Goal: Transaction & Acquisition: Purchase product/service

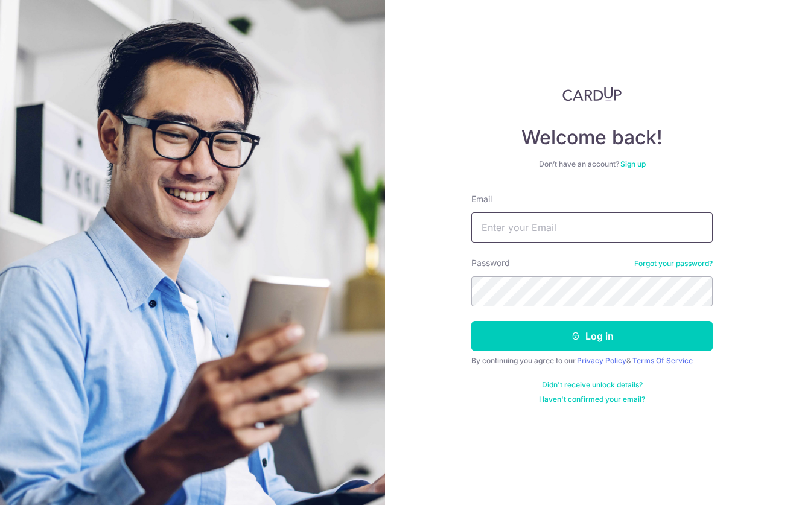
click at [526, 229] on input "Email" at bounding box center [591, 227] width 241 height 30
type input "[EMAIL_ADDRESS][DOMAIN_NAME]"
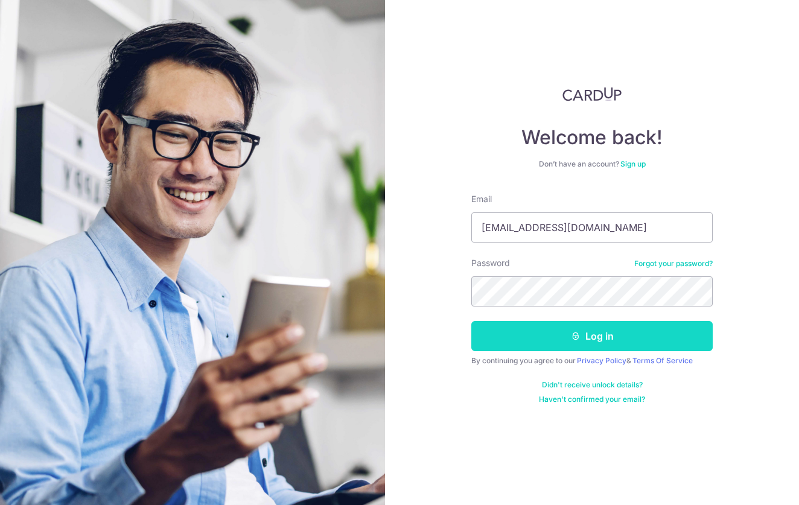
click at [521, 342] on button "Log in" at bounding box center [591, 336] width 241 height 30
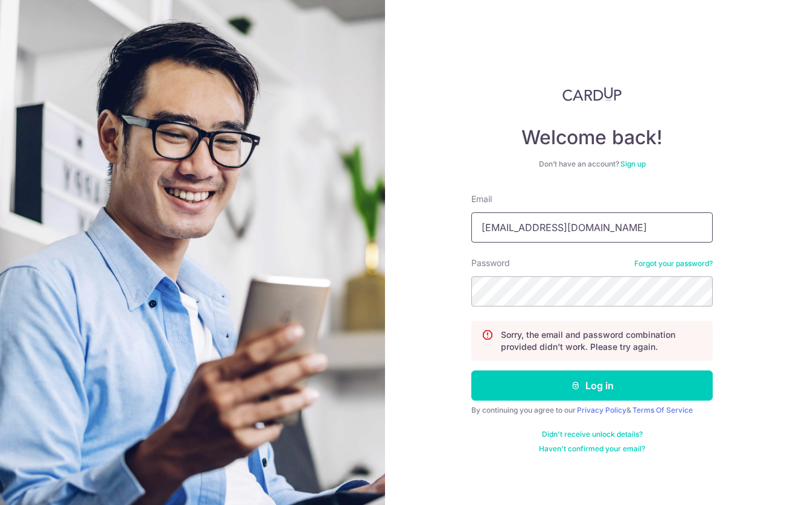
type input "[EMAIL_ADDRESS][DOMAIN_NAME]"
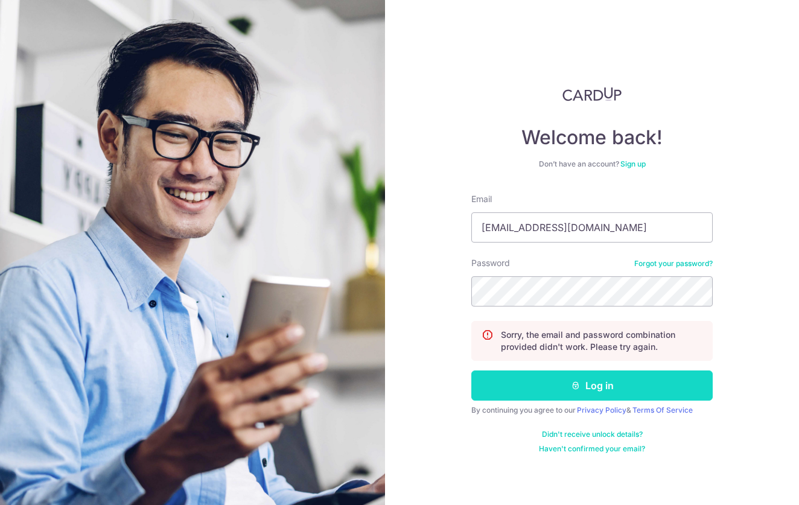
click at [623, 389] on button "Log in" at bounding box center [591, 386] width 241 height 30
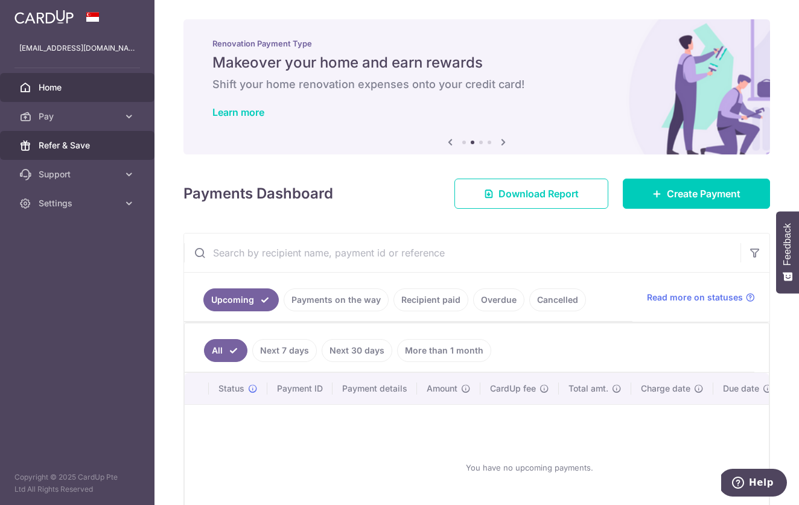
click at [65, 148] on span "Refer & Save" at bounding box center [79, 145] width 80 height 12
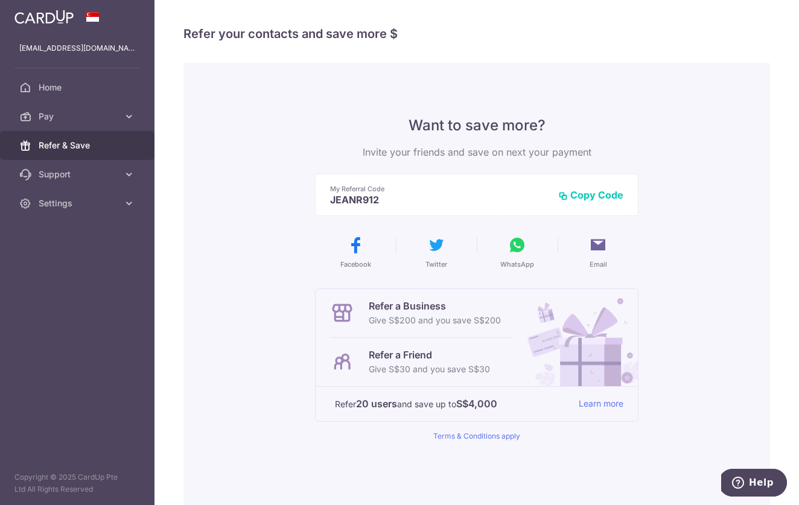
click at [584, 196] on button "Copy Code" at bounding box center [590, 195] width 65 height 12
click at [73, 91] on span "Home" at bounding box center [79, 87] width 80 height 12
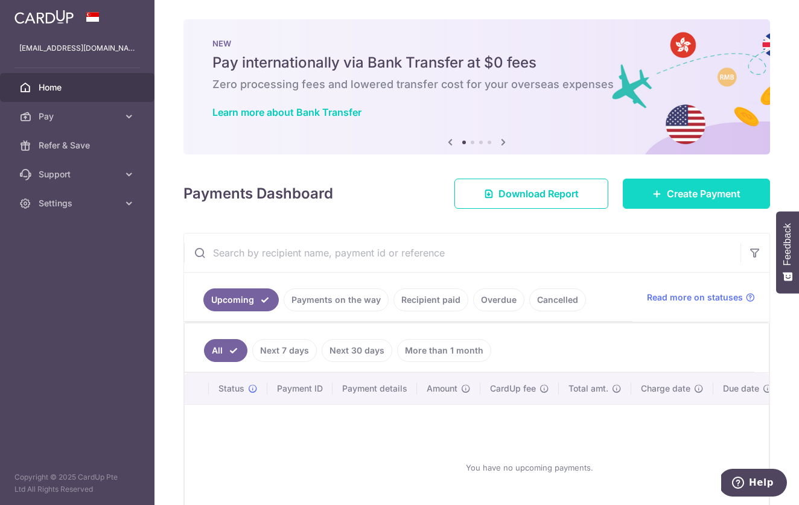
click at [729, 196] on span "Create Payment" at bounding box center [704, 194] width 74 height 14
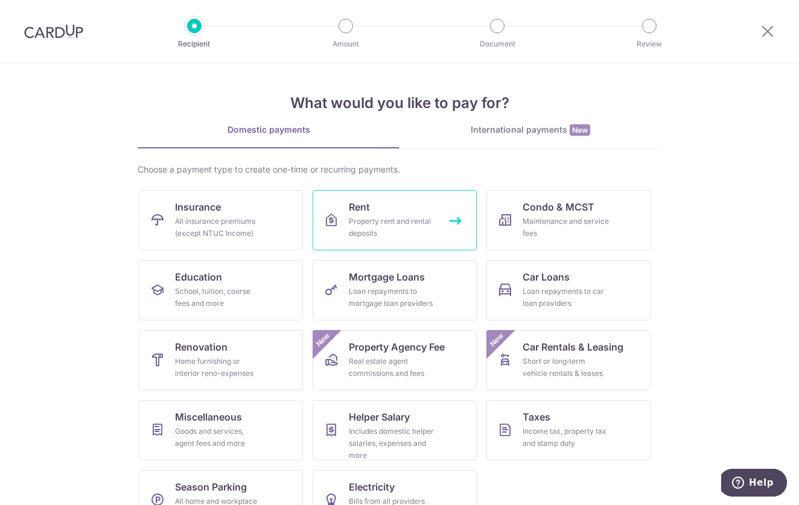
click at [374, 214] on link "Rent Property rent and rental deposits" at bounding box center [395, 220] width 164 height 60
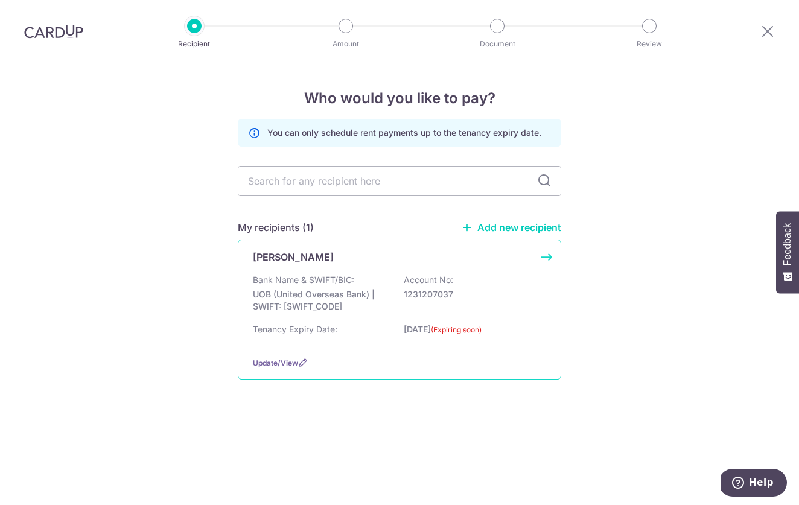
click at [343, 275] on p "Bank Name & SWIFT/BIC:" at bounding box center [303, 280] width 101 height 12
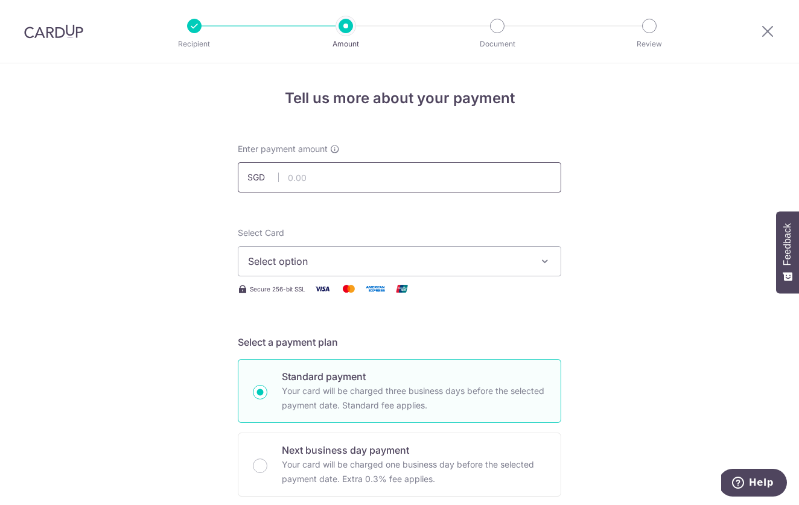
click at [334, 173] on input "text" at bounding box center [400, 177] width 324 height 30
type input "3,500.00"
click at [339, 260] on span "Select option" at bounding box center [388, 261] width 281 height 14
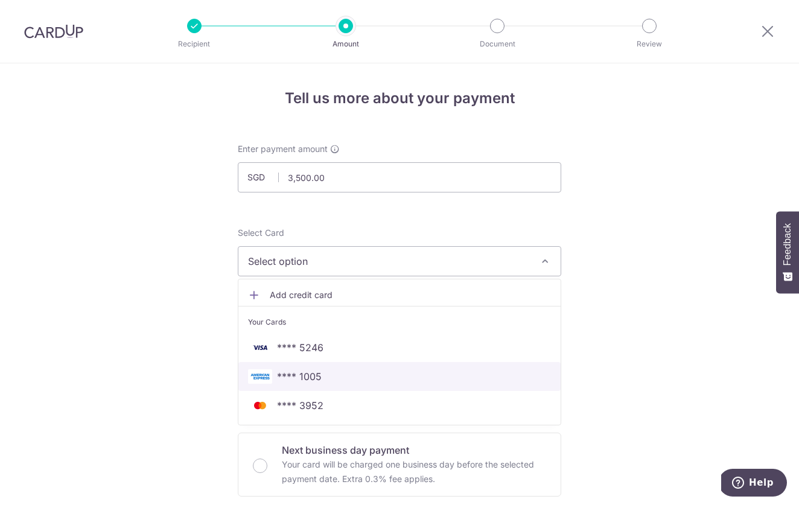
click at [308, 381] on span "**** 1005" at bounding box center [299, 376] width 45 height 14
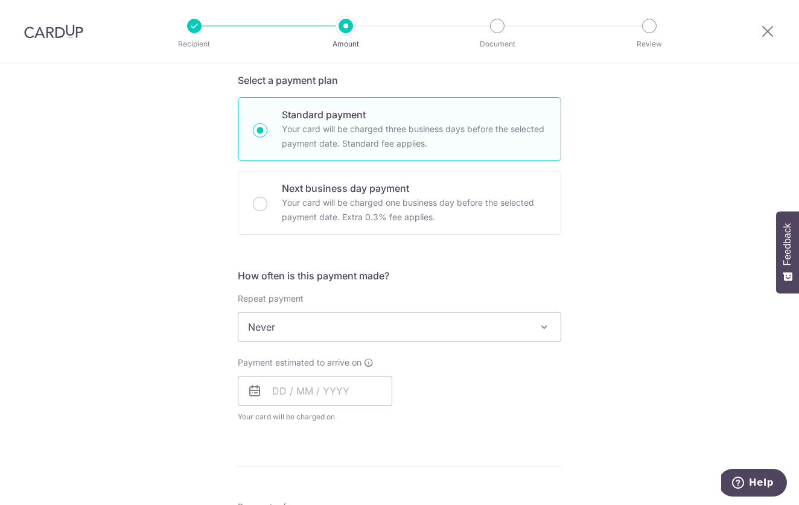
scroll to position [288, 0]
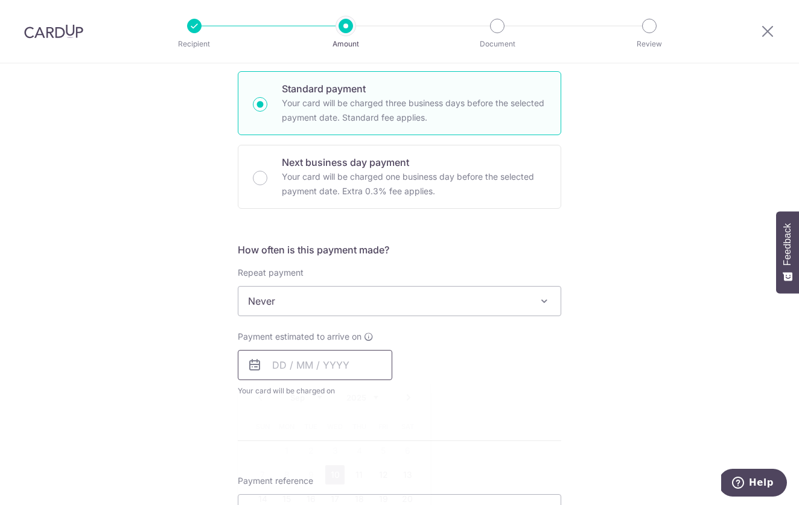
click at [277, 367] on input "text" at bounding box center [315, 365] width 155 height 30
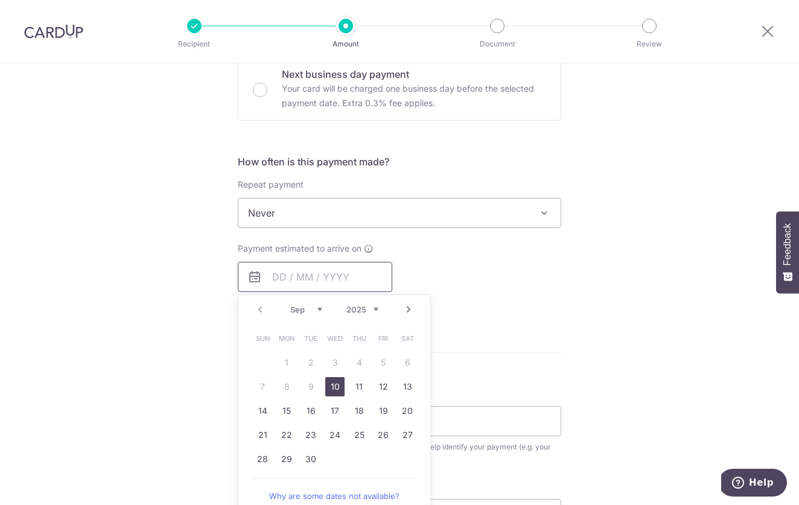
scroll to position [381, 0]
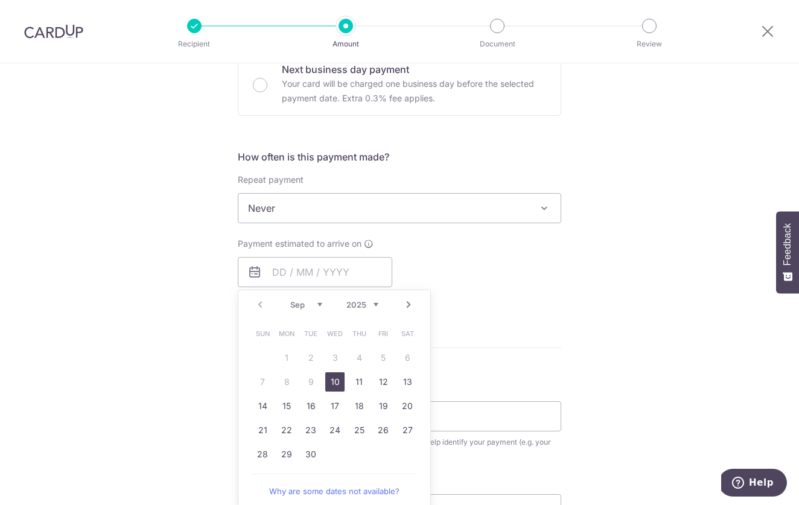
click at [283, 380] on table "Sun Mon Tue Wed Thu Fri Sat 1 2 3 4 5 6 7 8 9 10 11 12 13 14 15 16 17 18 19 20 …" at bounding box center [334, 394] width 169 height 145
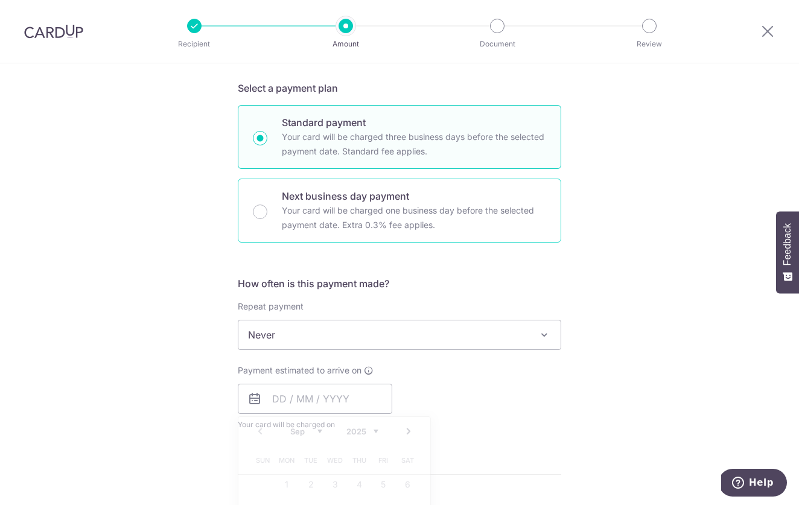
click at [441, 217] on p "Your card will be charged one business day before the selected payment date. Ex…" at bounding box center [414, 217] width 264 height 29
click at [267, 217] on input "Next business day payment Your card will be charged one business day before the…" at bounding box center [260, 212] width 14 height 14
radio input "false"
radio input "true"
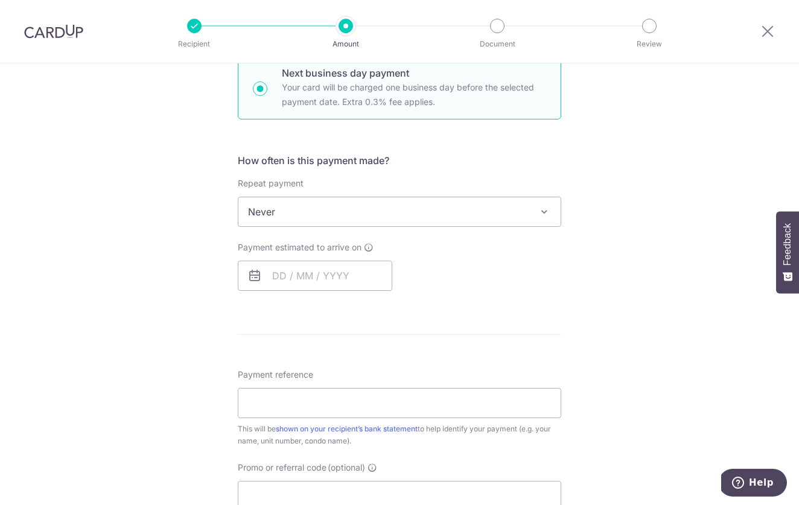
scroll to position [381, 0]
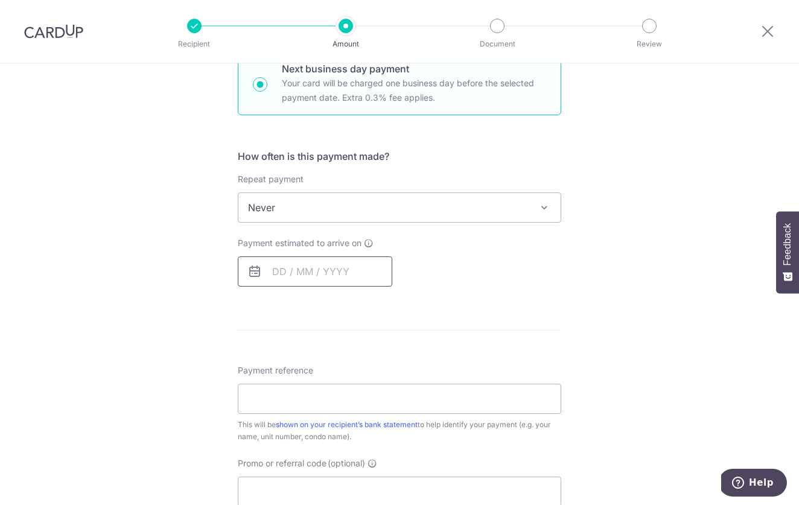
click at [282, 276] on input "text" at bounding box center [315, 272] width 155 height 30
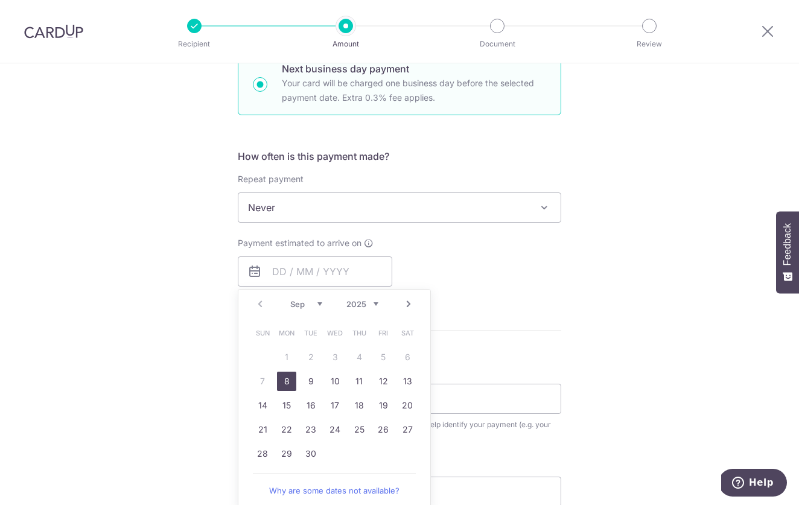
click at [289, 377] on link "8" at bounding box center [286, 381] width 19 height 19
type input "[DATE]"
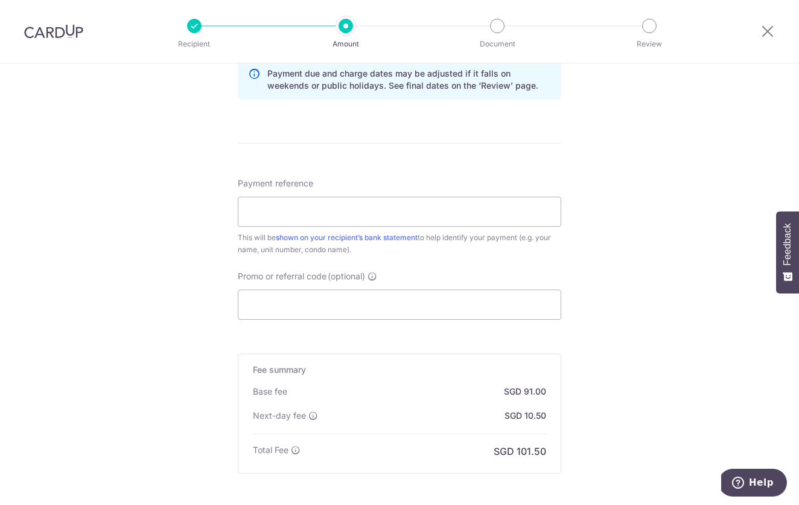
scroll to position [634, 0]
click at [359, 217] on input "Payment reference" at bounding box center [400, 213] width 324 height 30
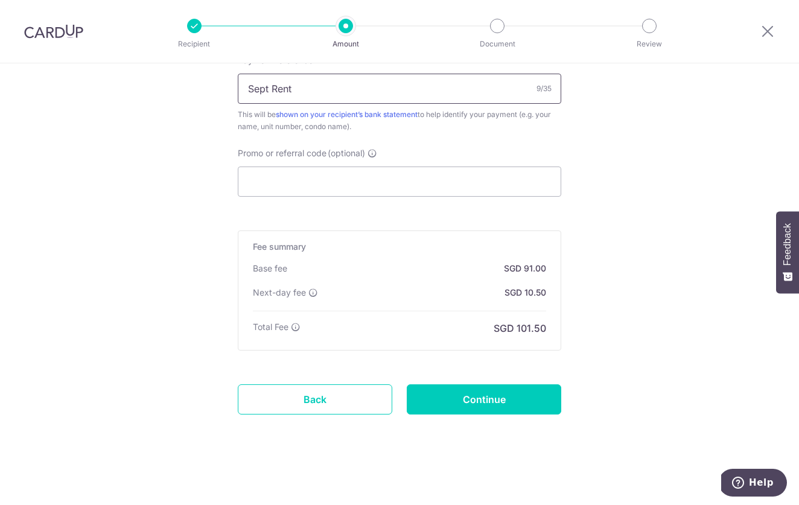
scroll to position [758, 0]
type input "Sept Rent"
click at [529, 400] on input "Continue" at bounding box center [484, 399] width 155 height 30
type input "Create Schedule"
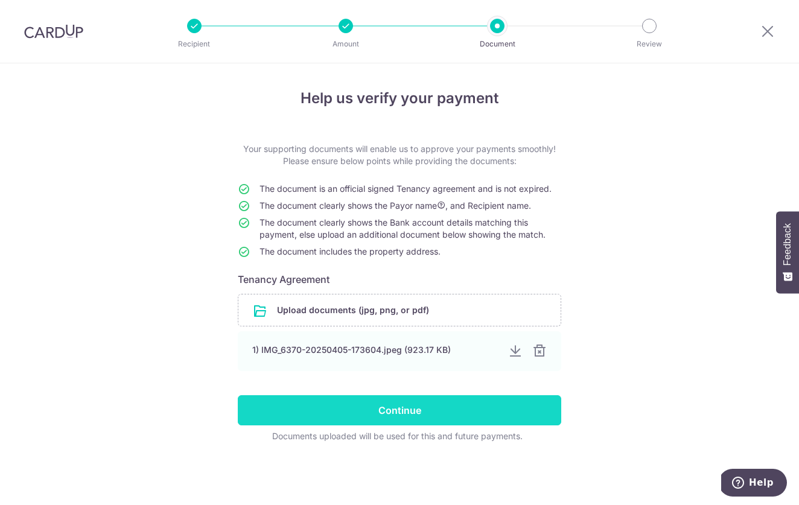
click at [424, 413] on input "Continue" at bounding box center [400, 410] width 324 height 30
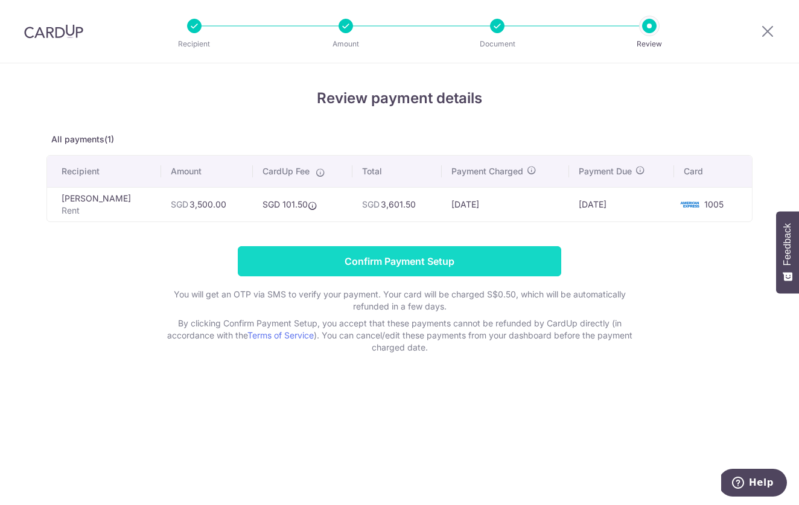
click at [362, 260] on input "Confirm Payment Setup" at bounding box center [400, 261] width 324 height 30
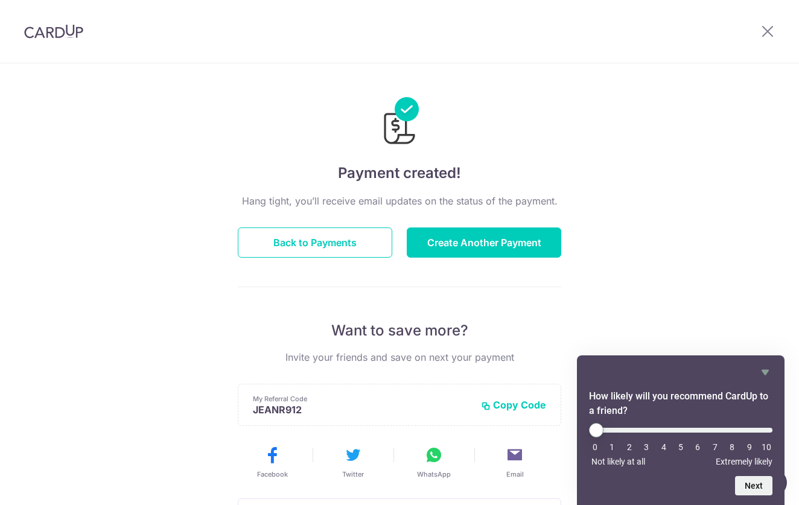
click at [53, 35] on img at bounding box center [53, 31] width 59 height 14
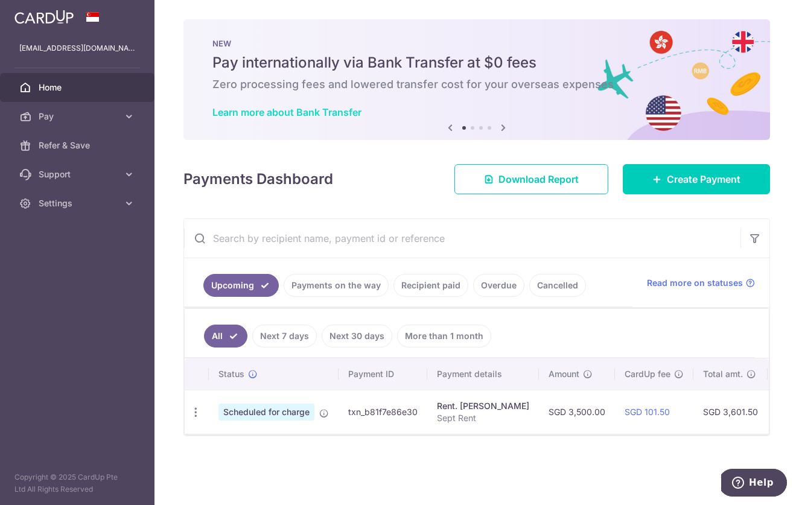
click at [328, 110] on link "Learn more about Bank Transfer" at bounding box center [286, 112] width 149 height 12
click at [88, 139] on link "Refer & Save" at bounding box center [77, 145] width 155 height 29
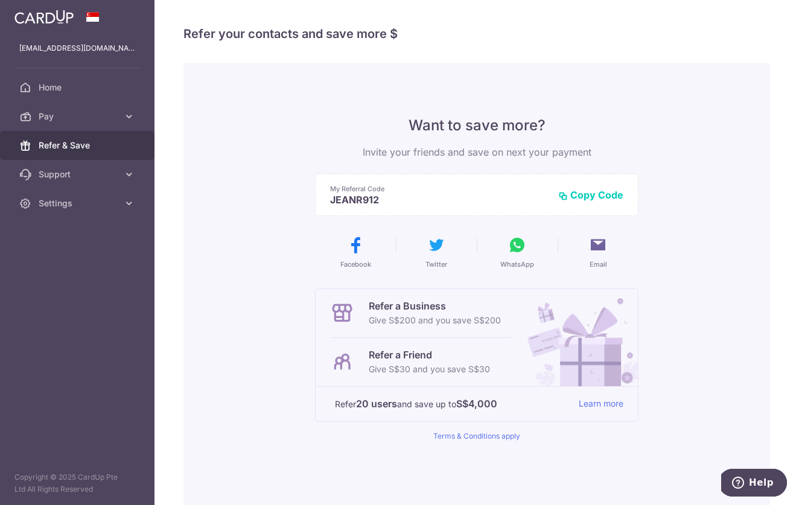
click at [406, 202] on p "JEANR912" at bounding box center [439, 200] width 219 height 12
copy div "JEANR912"
click at [89, 120] on span "Pay" at bounding box center [79, 116] width 80 height 12
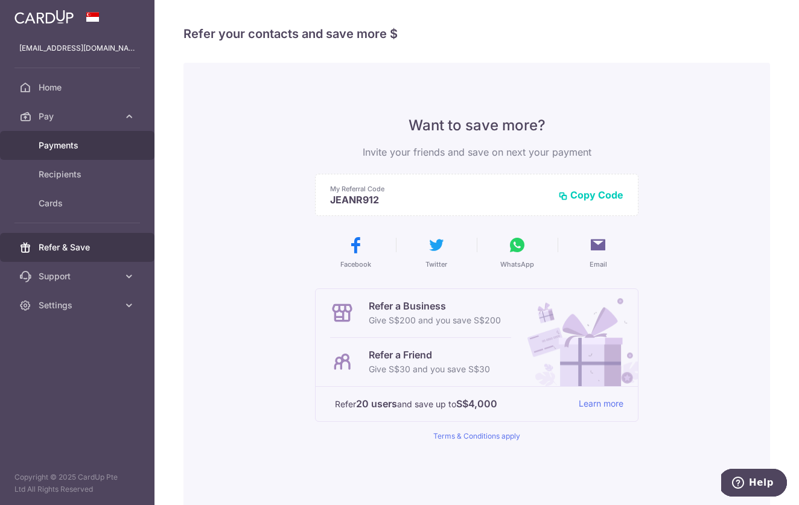
click at [87, 140] on span "Payments" at bounding box center [79, 145] width 80 height 12
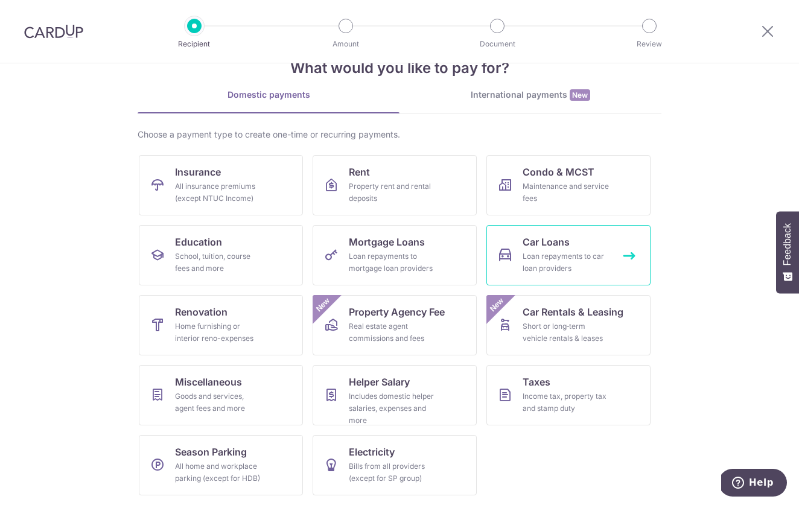
scroll to position [33, 0]
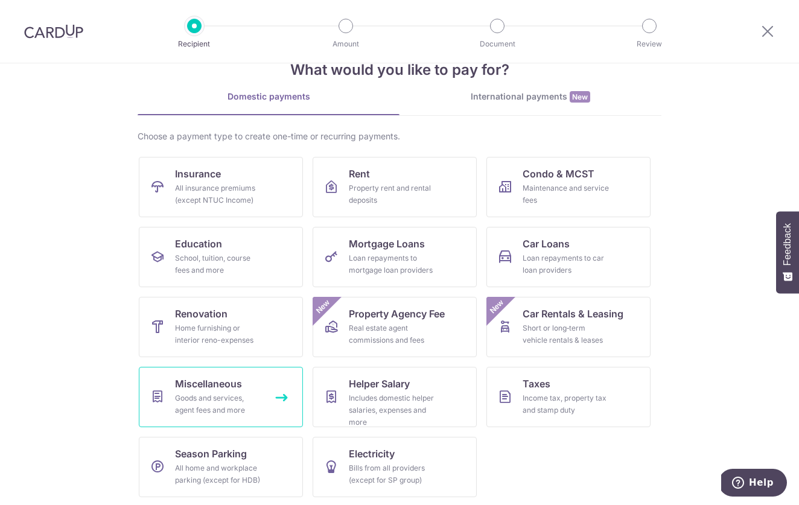
click at [208, 405] on div "Goods and services, agent fees and more" at bounding box center [218, 404] width 87 height 24
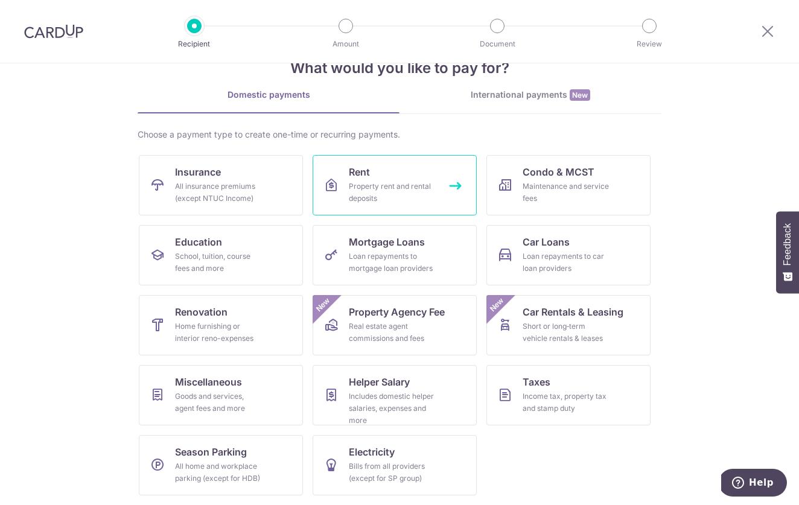
scroll to position [35, 0]
click at [51, 38] on img at bounding box center [53, 31] width 59 height 14
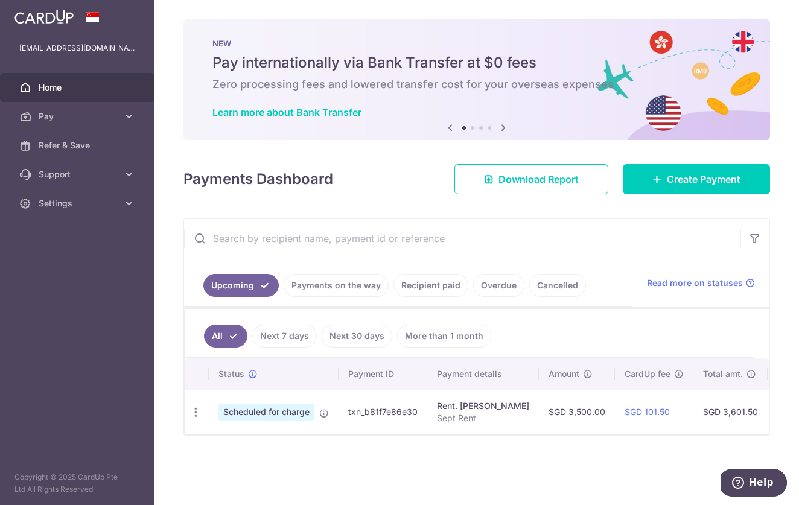
click at [68, 89] on span "Home" at bounding box center [79, 87] width 80 height 12
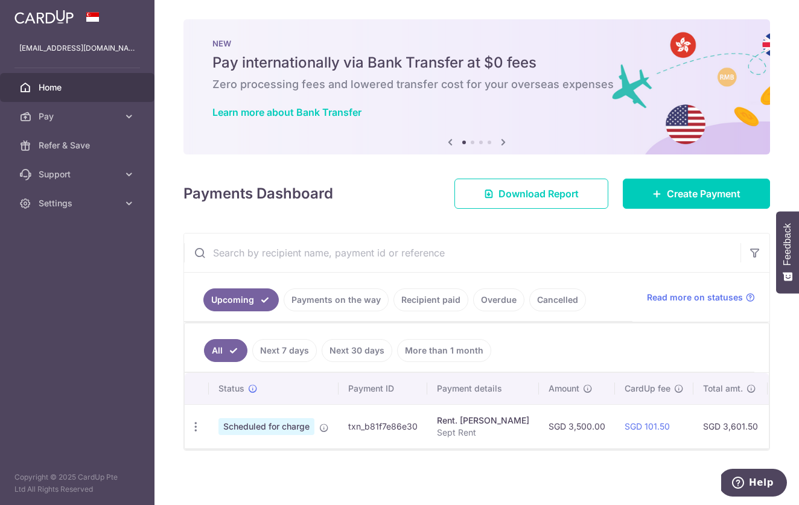
click at [502, 142] on icon at bounding box center [503, 142] width 14 height 15
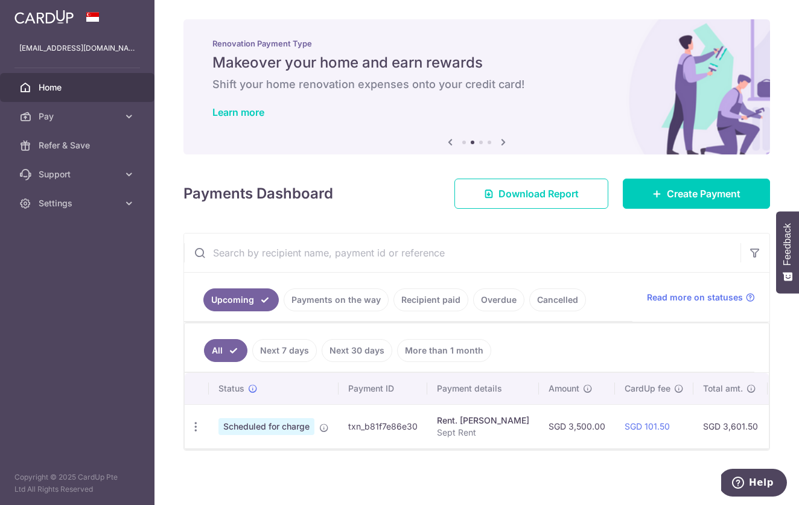
click at [502, 142] on icon at bounding box center [503, 142] width 14 height 15
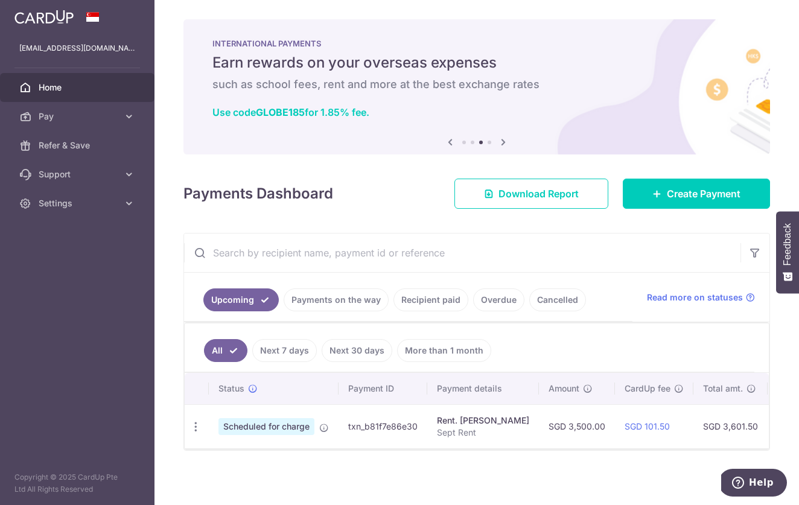
click at [502, 142] on icon at bounding box center [503, 142] width 14 height 15
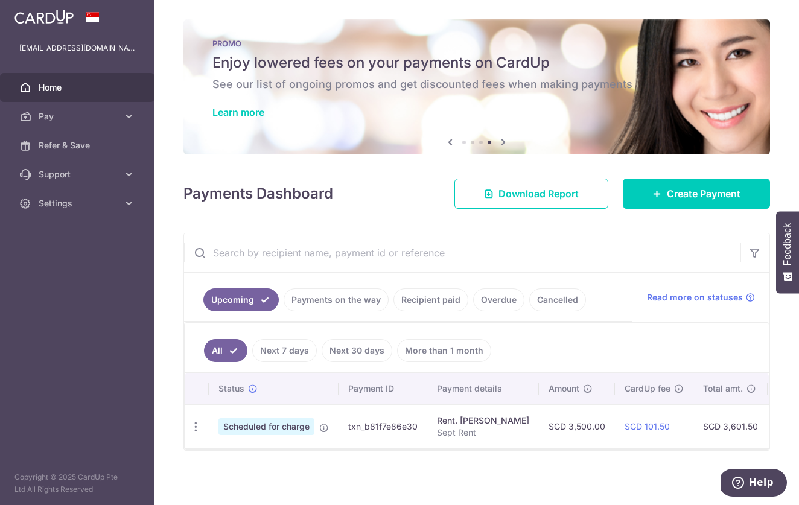
click at [502, 142] on icon at bounding box center [503, 142] width 14 height 15
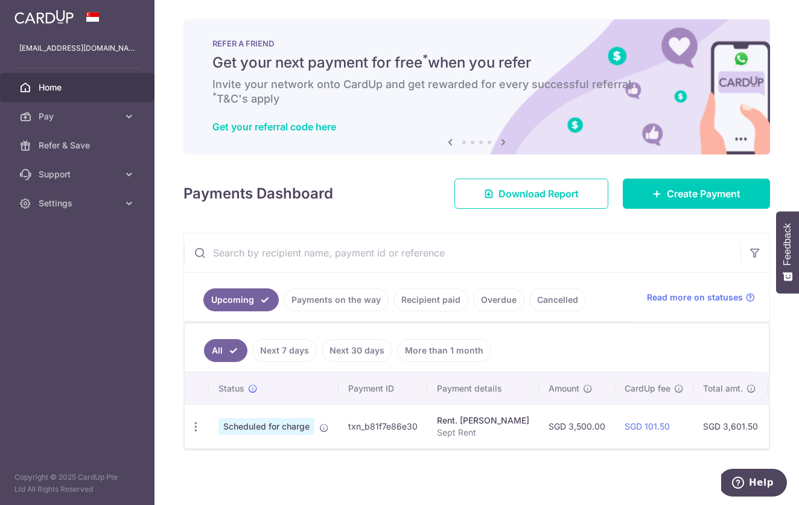
click at [502, 142] on icon at bounding box center [503, 142] width 14 height 15
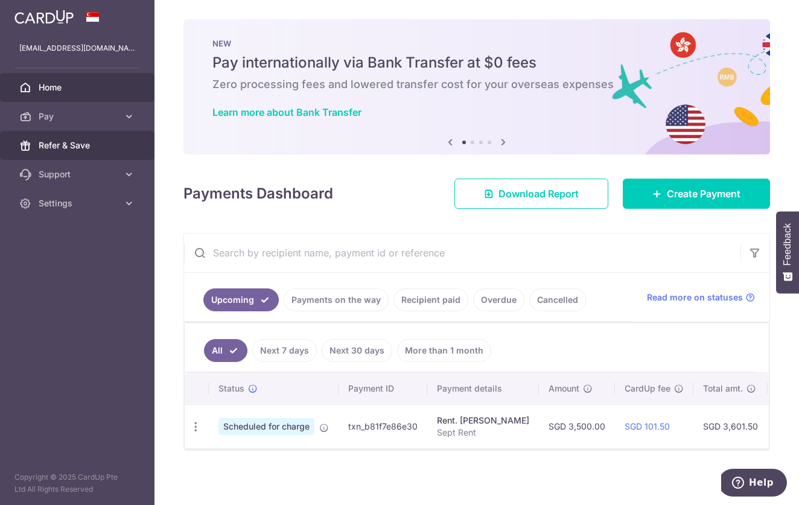
click at [67, 148] on span "Refer & Save" at bounding box center [79, 145] width 80 height 12
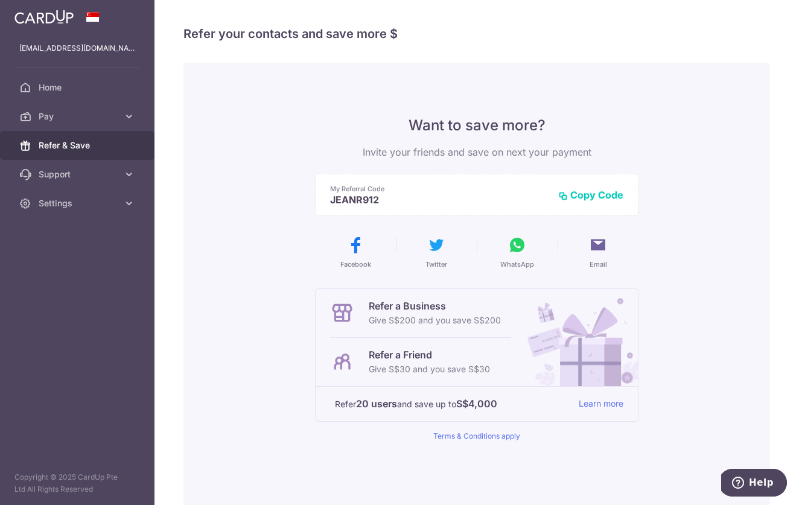
scroll to position [2, 0]
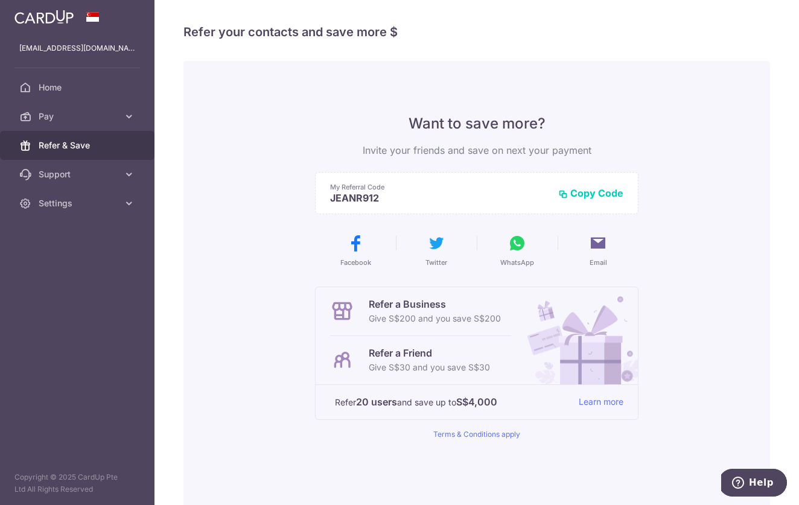
click at [244, 115] on div "Want to save more? Invite your friends and save on next your payment My Referra…" at bounding box center [476, 304] width 587 height 487
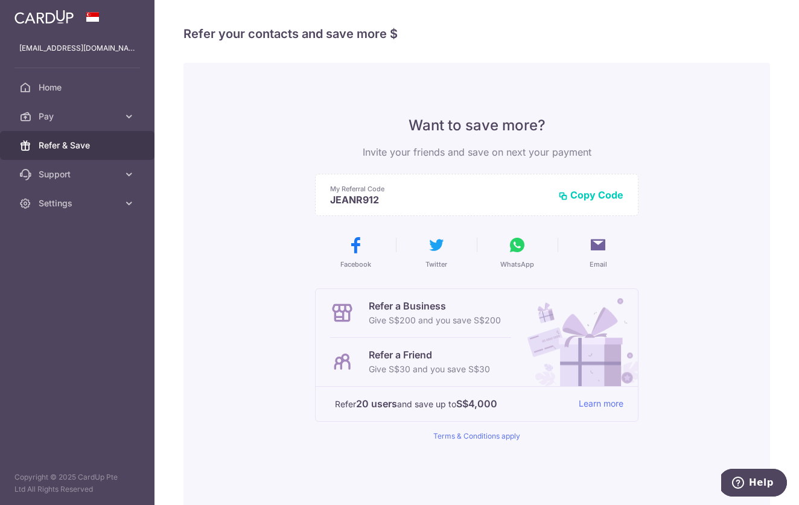
scroll to position [0, 0]
